Goal: Task Accomplishment & Management: Manage account settings

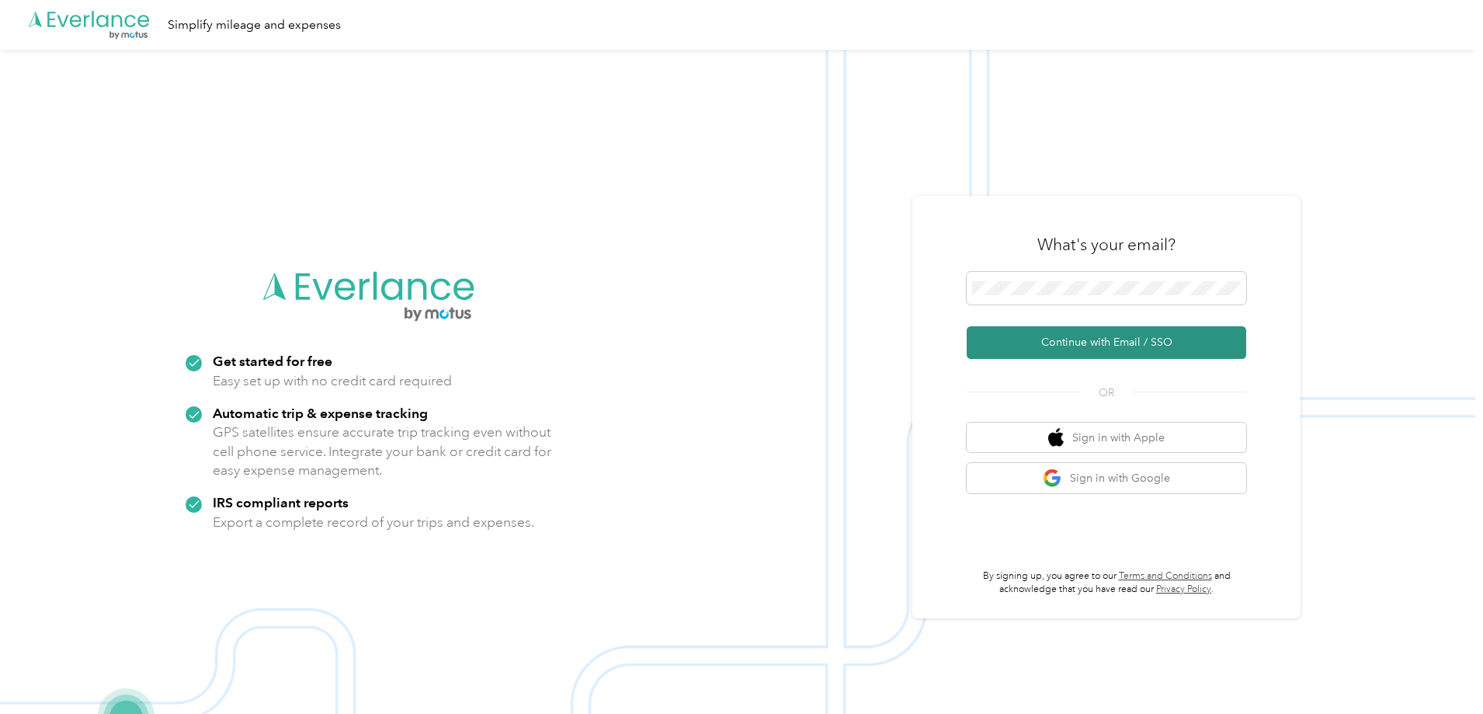
click at [1100, 342] on button "Continue with Email / SSO" at bounding box center [1107, 342] width 280 height 33
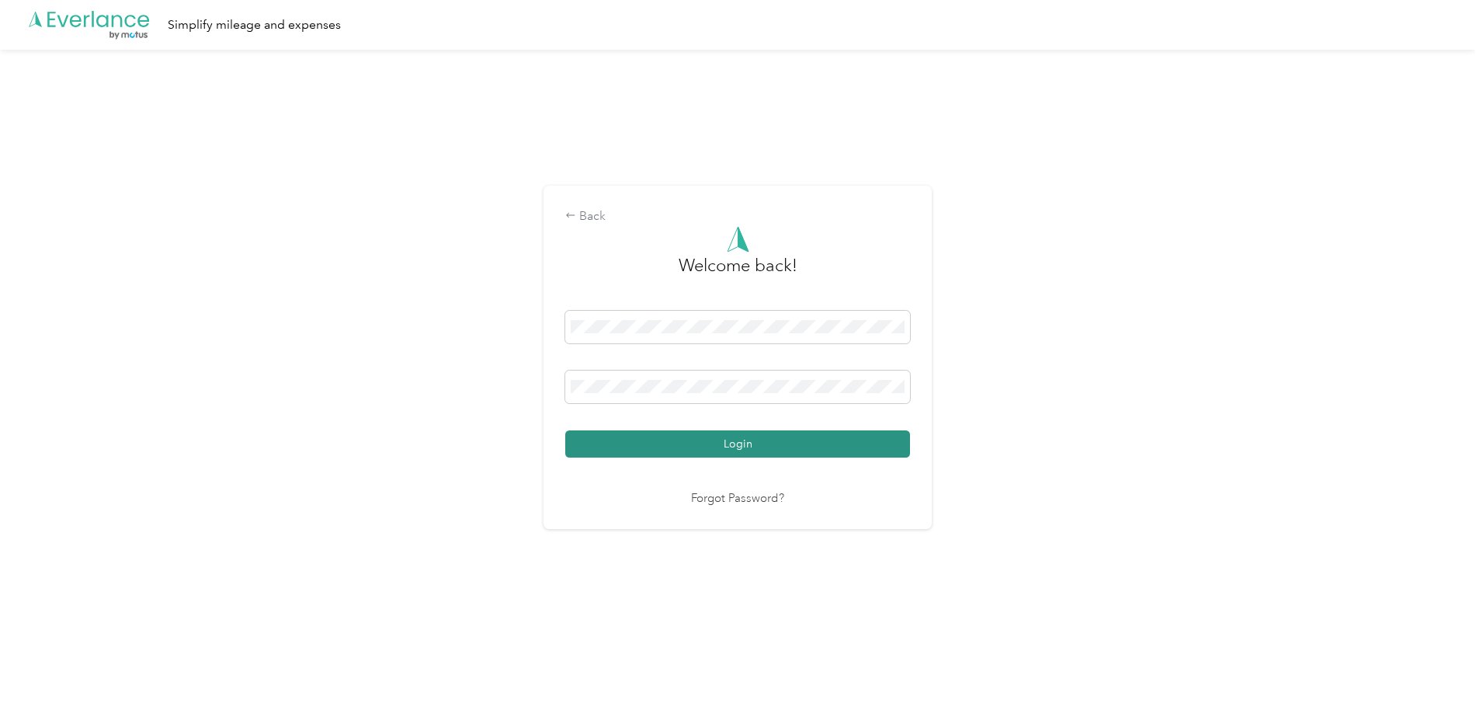
click at [746, 436] on button "Login" at bounding box center [737, 443] width 345 height 27
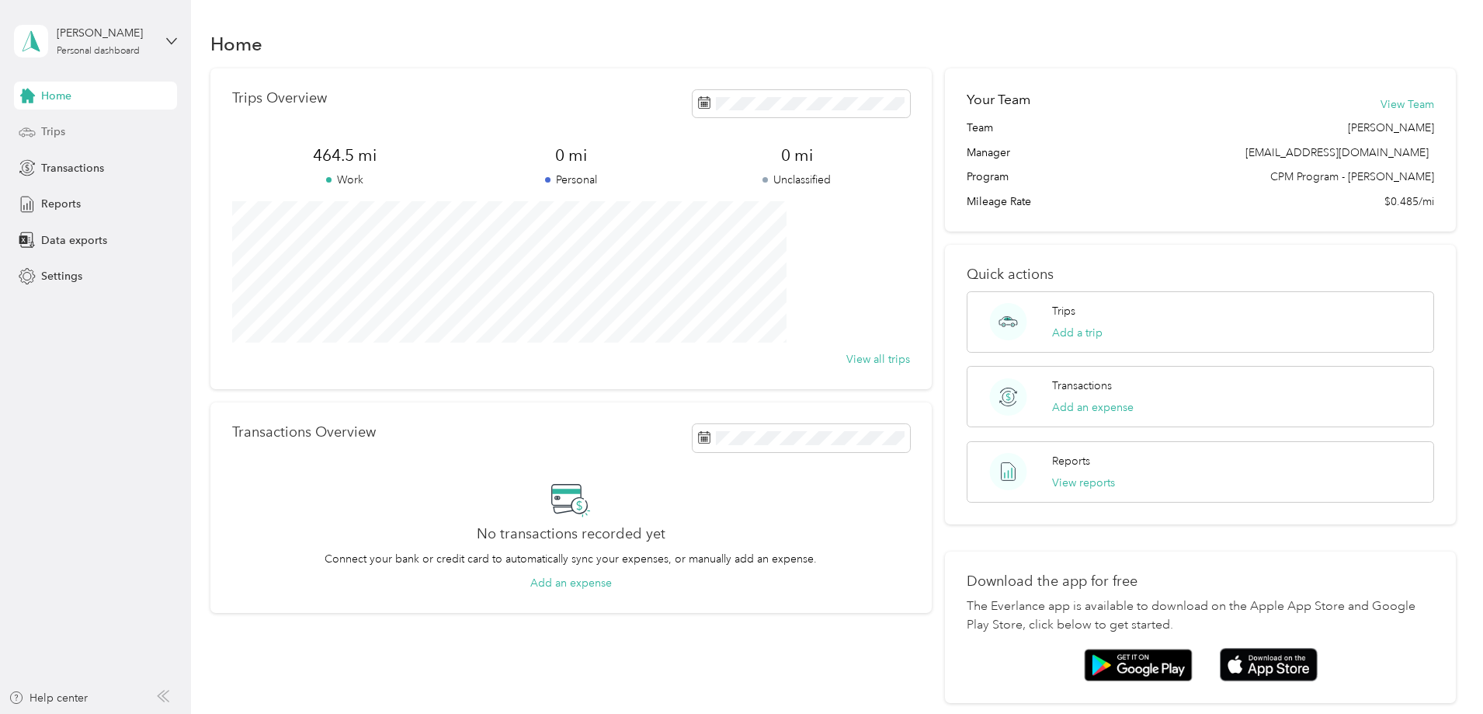
click at [56, 128] on span "Trips" at bounding box center [53, 131] width 24 height 16
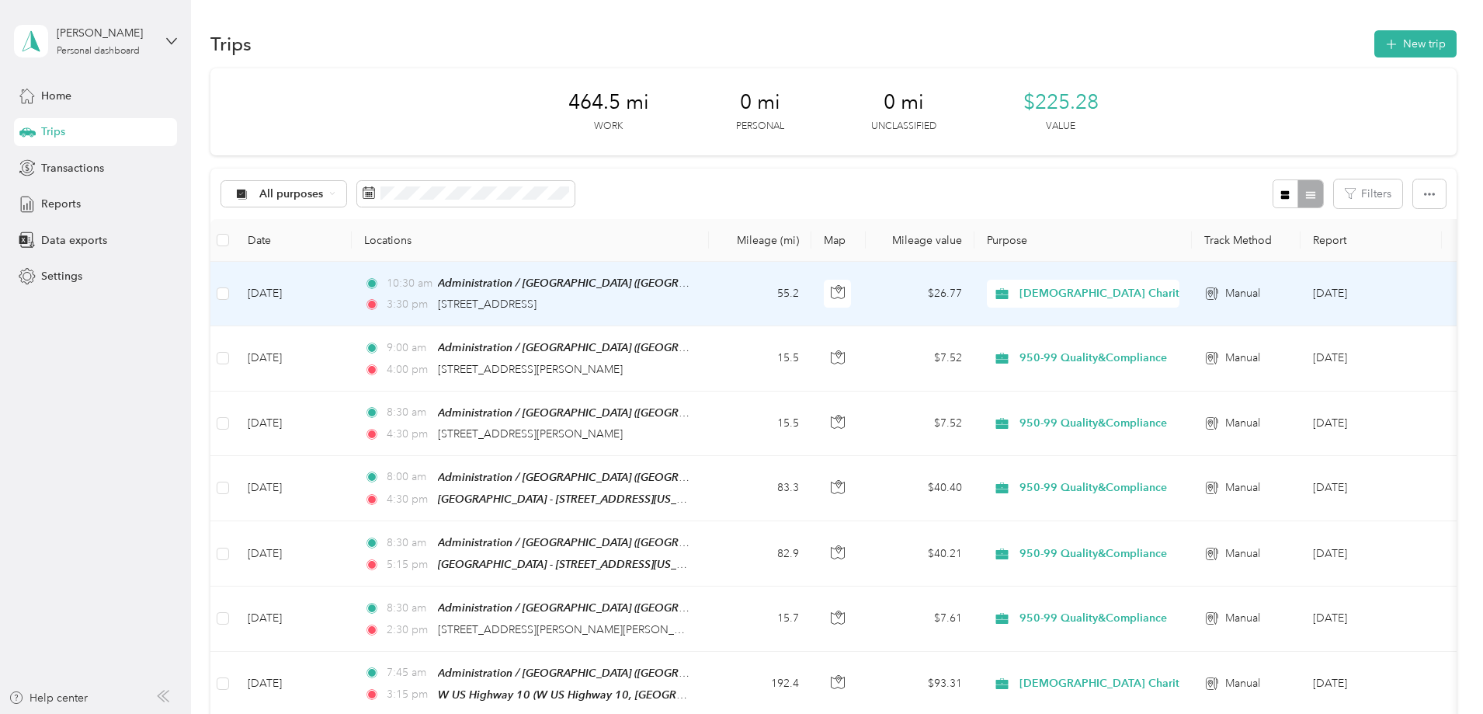
click at [1183, 297] on span "[DEMOGRAPHIC_DATA] Charities - [GEOGRAPHIC_DATA][US_STATE]" at bounding box center [1199, 293] width 358 height 17
click at [679, 286] on span "Administration / [GEOGRAPHIC_DATA] ([GEOGRAPHIC_DATA], [US_STATE])" at bounding box center [624, 282] width 372 height 13
click at [352, 298] on td "[DATE]" at bounding box center [293, 294] width 116 height 64
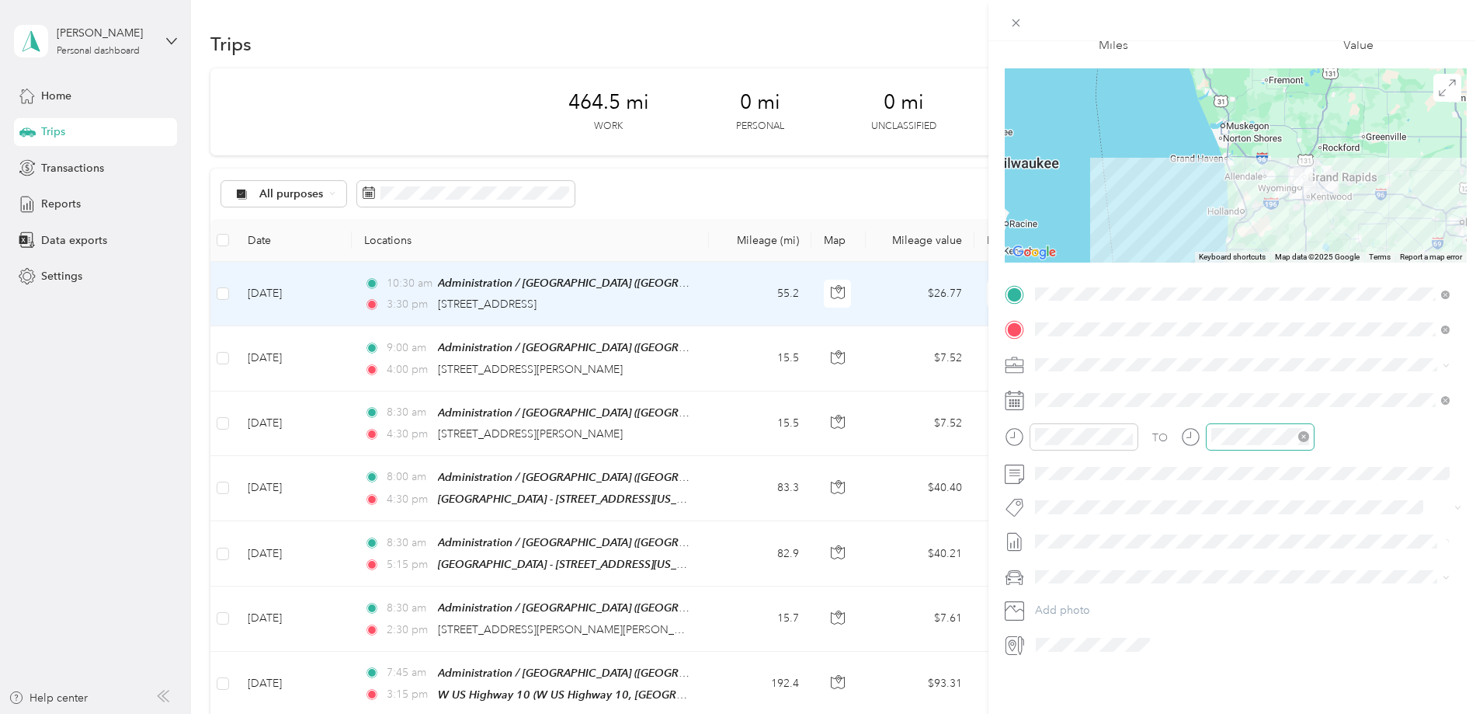
scroll to position [102, 0]
click at [456, 43] on div "Trip details Save This trip cannot be edited because it is either under review,…" at bounding box center [741, 357] width 1483 height 714
